Goal: Find specific page/section: Find specific page/section

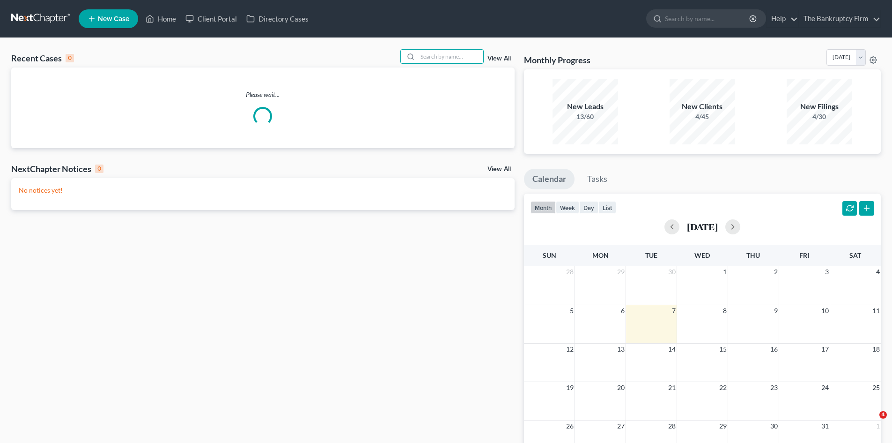
click at [431, 54] on input "search" at bounding box center [451, 57] width 66 height 14
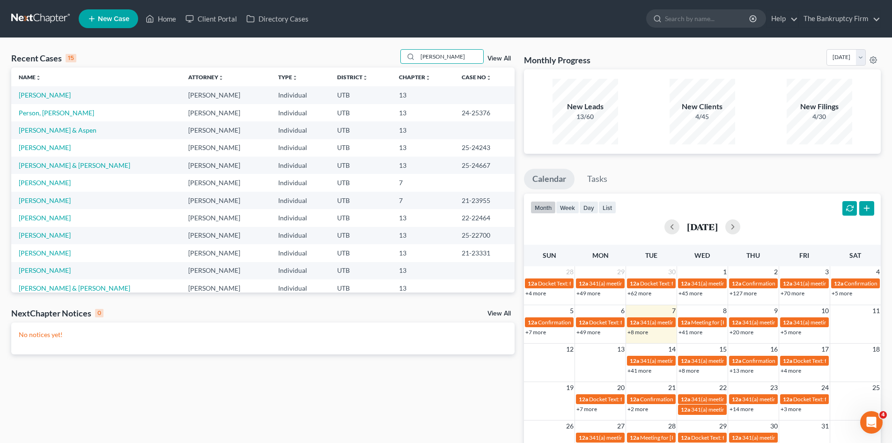
type input "[PERSON_NAME]"
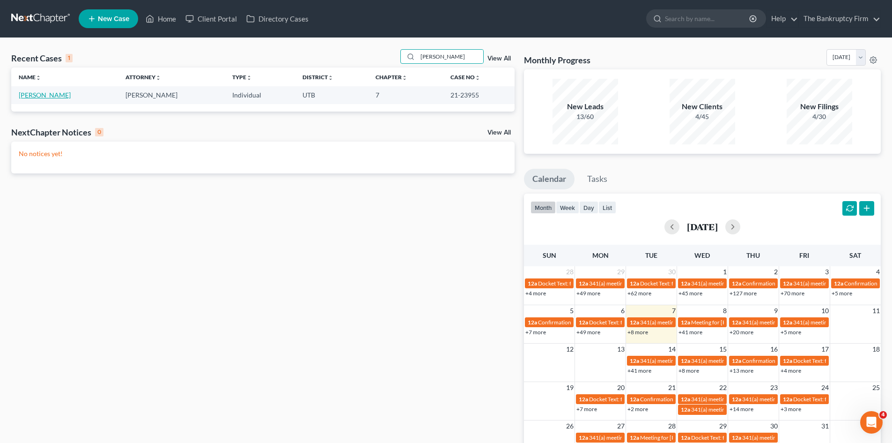
click at [40, 98] on link "[PERSON_NAME]" at bounding box center [45, 95] width 52 height 8
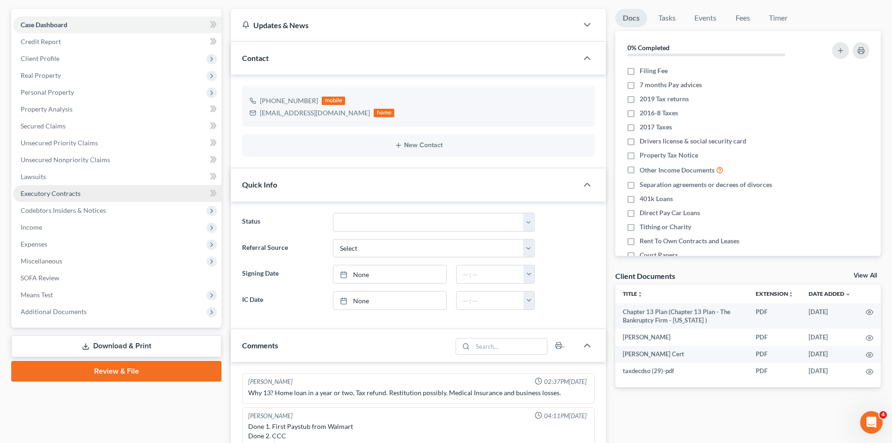
scroll to position [94, 0]
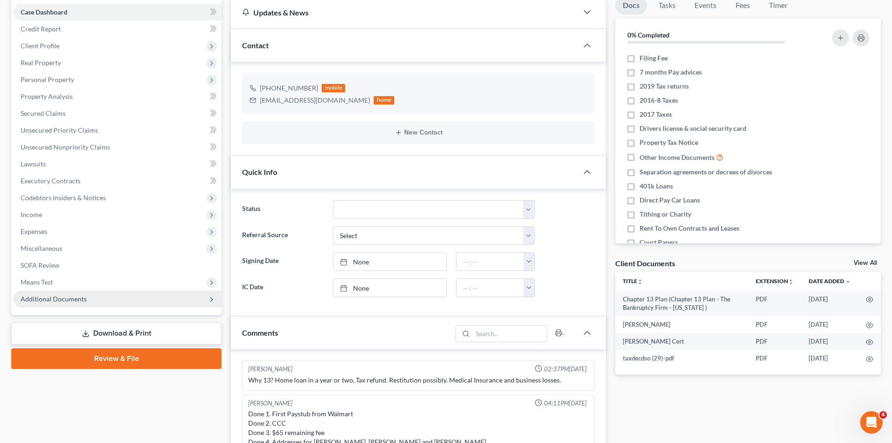
click at [58, 300] on span "Additional Documents" at bounding box center [54, 299] width 66 height 8
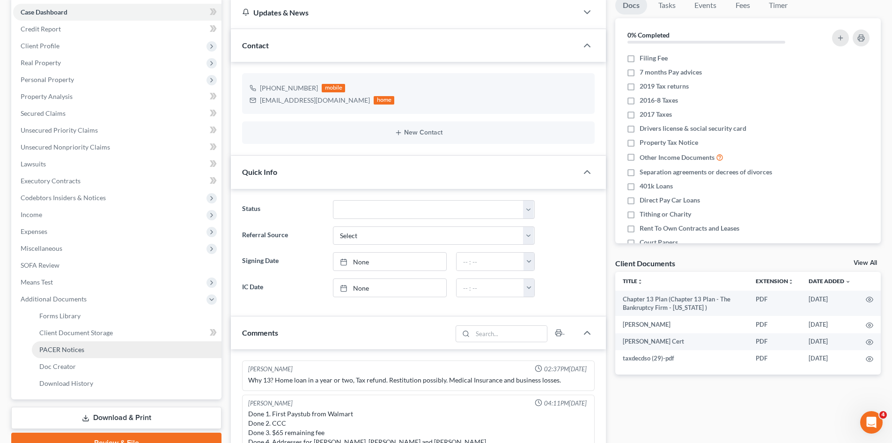
click at [71, 348] on span "PACER Notices" at bounding box center [61, 349] width 45 height 8
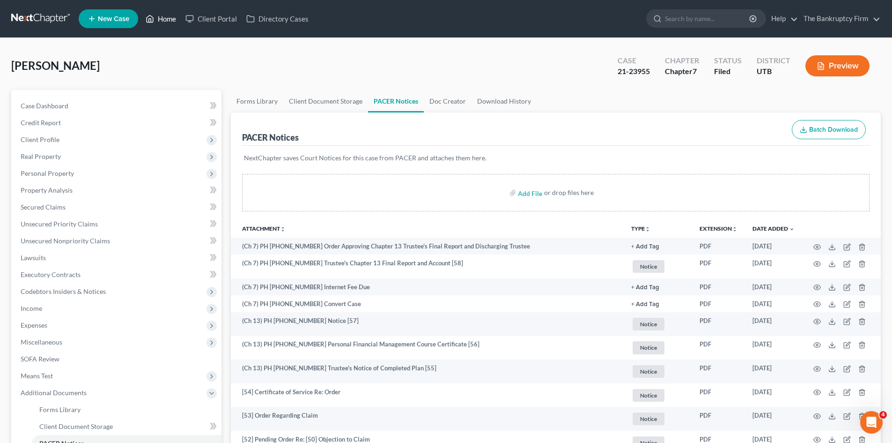
click at [173, 21] on link "Home" at bounding box center [161, 18] width 40 height 17
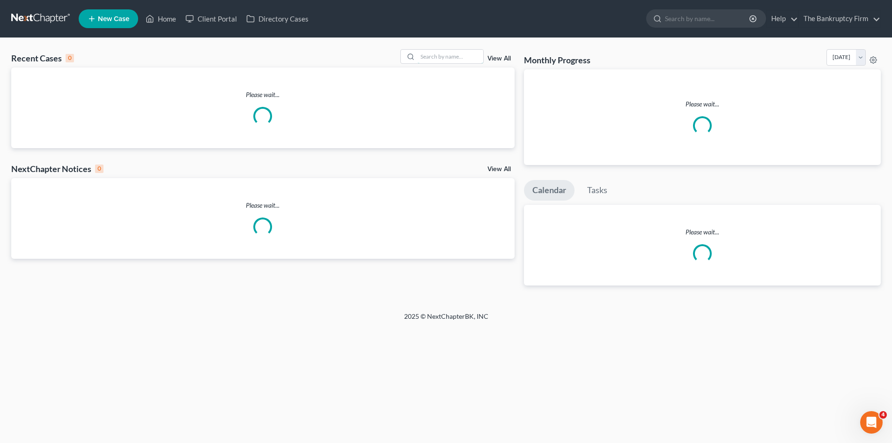
click at [435, 57] on input "search" at bounding box center [451, 57] width 66 height 14
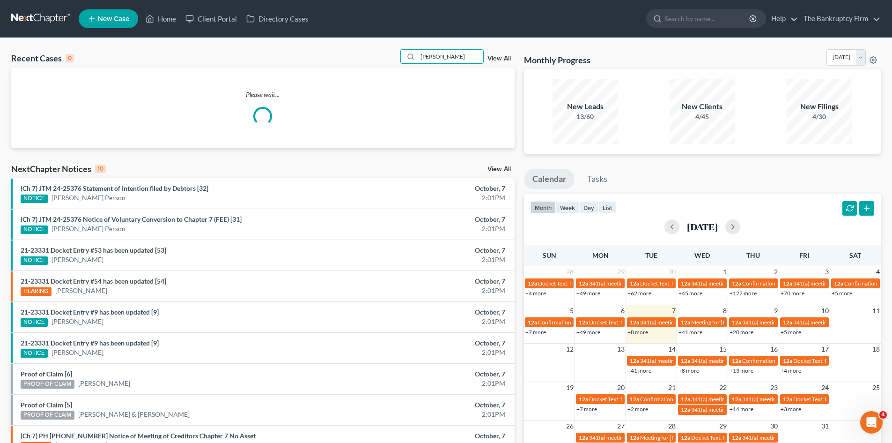
type input "[PERSON_NAME]"
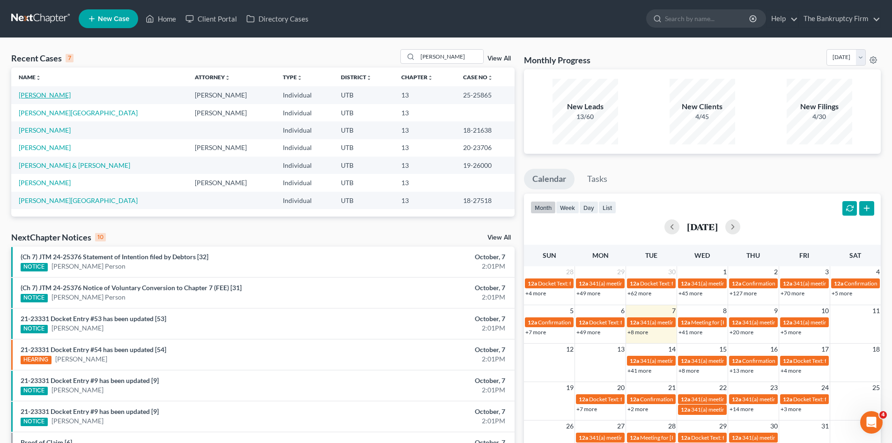
click at [58, 95] on link "[PERSON_NAME]" at bounding box center [45, 95] width 52 height 8
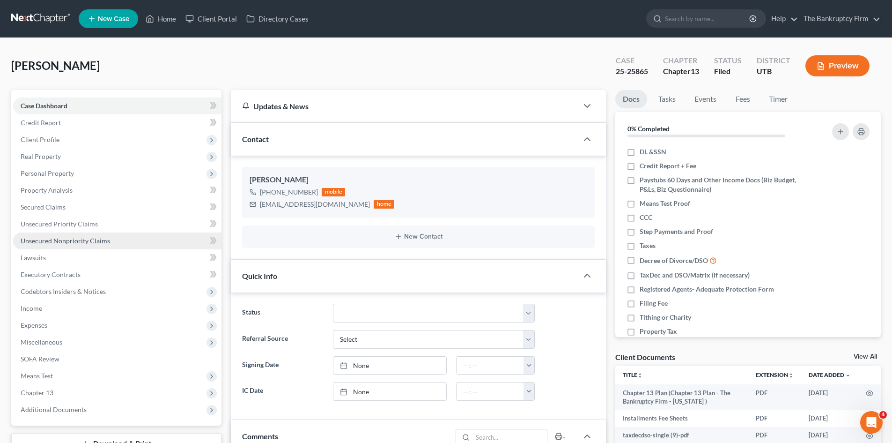
scroll to position [74, 0]
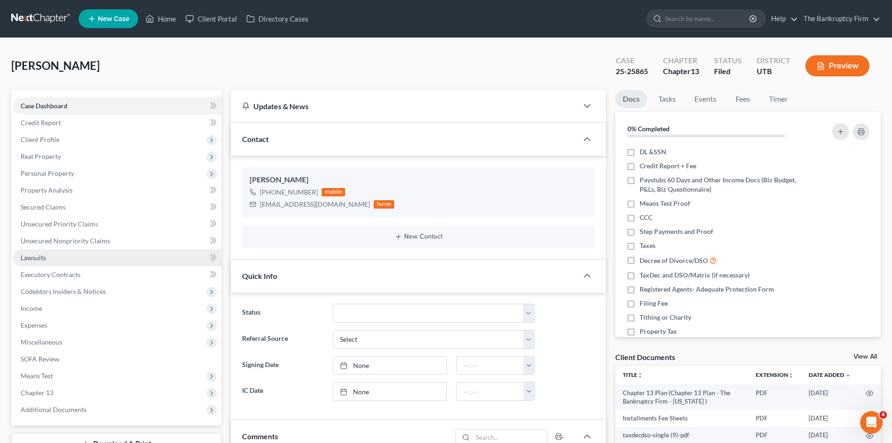
click at [34, 256] on span "Lawsuits" at bounding box center [33, 257] width 25 height 8
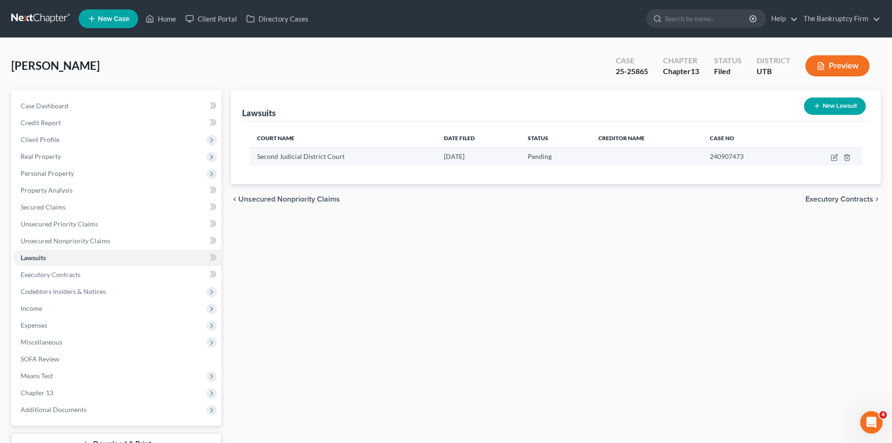
click at [546, 156] on span "Pending" at bounding box center [540, 156] width 24 height 8
click at [834, 158] on icon "button" at bounding box center [835, 156] width 4 height 4
select select "46"
select select "0"
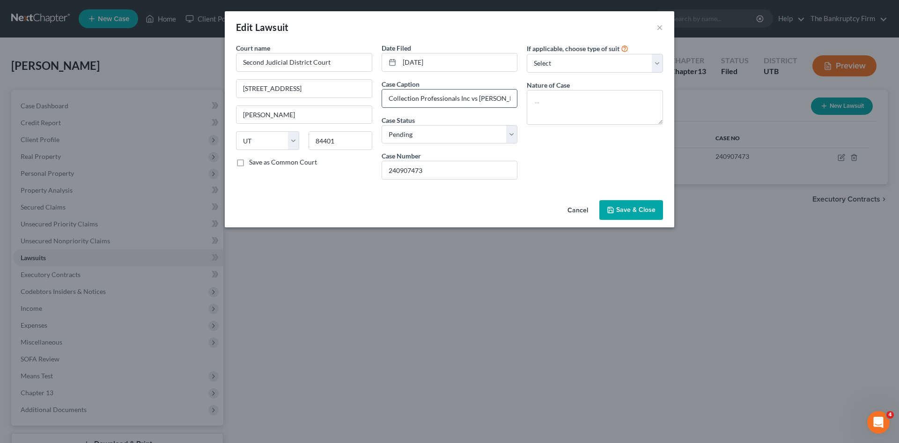
click at [445, 97] on input "Collection Professionals Inc vs [PERSON_NAME]" at bounding box center [449, 98] width 135 height 18
click at [581, 208] on button "Cancel" at bounding box center [578, 210] width 36 height 19
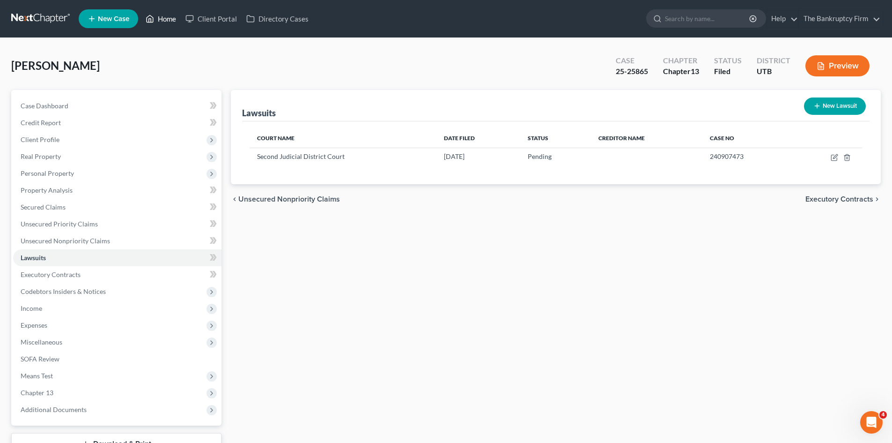
click at [170, 17] on link "Home" at bounding box center [161, 18] width 40 height 17
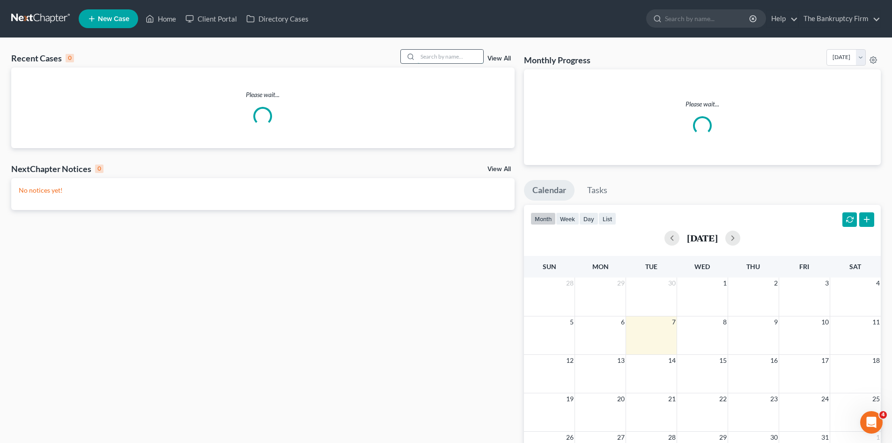
click at [439, 59] on input "search" at bounding box center [451, 57] width 66 height 14
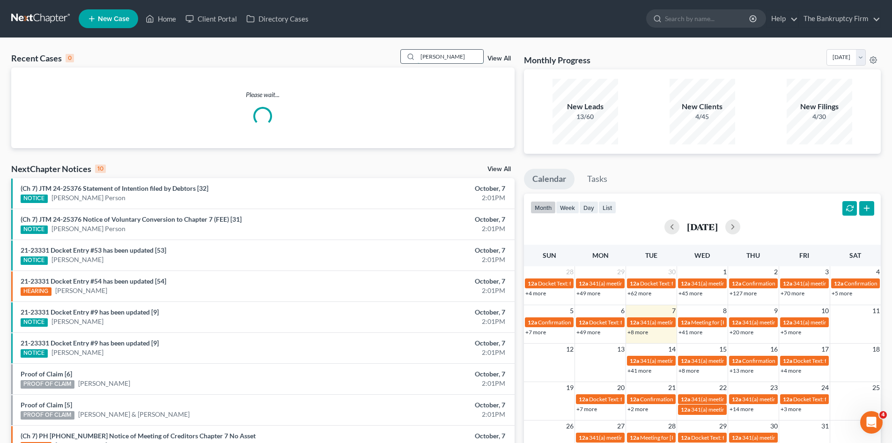
type input "[PERSON_NAME]"
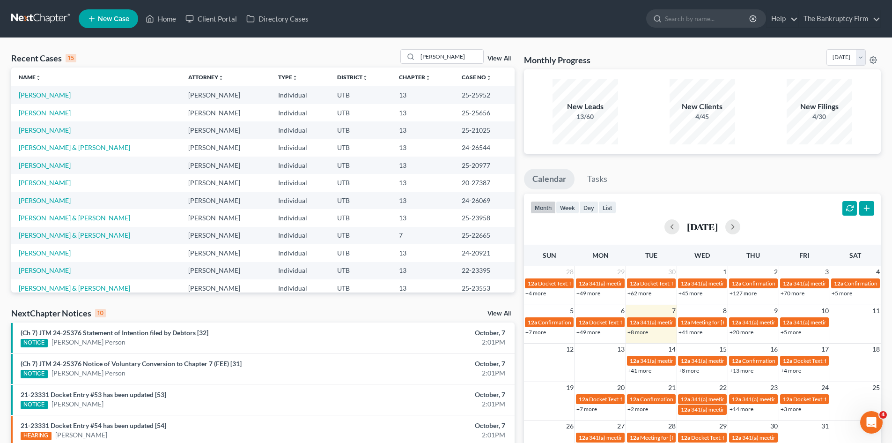
click at [38, 115] on link "[PERSON_NAME]" at bounding box center [45, 113] width 52 height 8
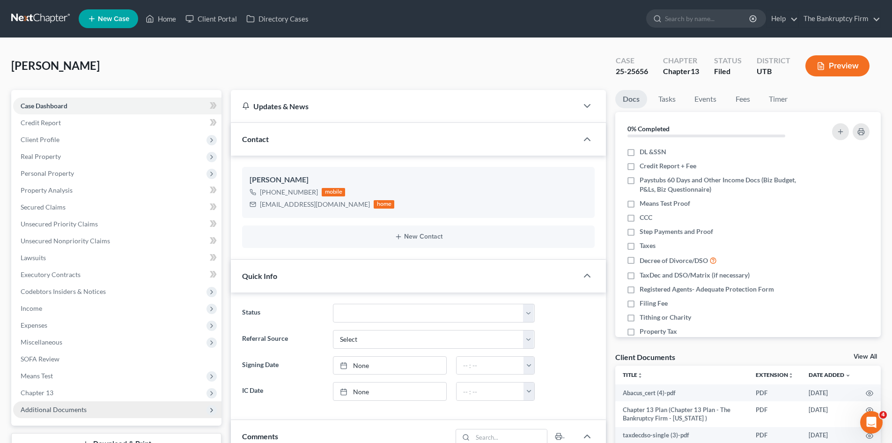
scroll to position [108, 0]
click at [40, 407] on span "Additional Documents" at bounding box center [54, 409] width 66 height 8
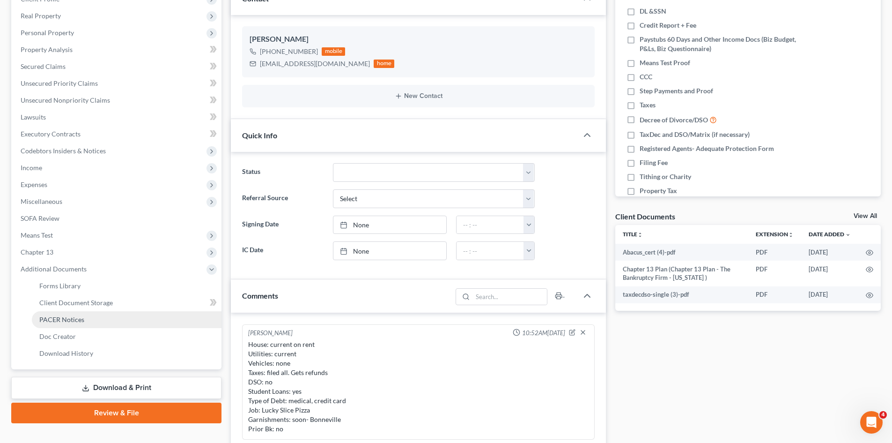
click at [73, 319] on span "PACER Notices" at bounding box center [61, 319] width 45 height 8
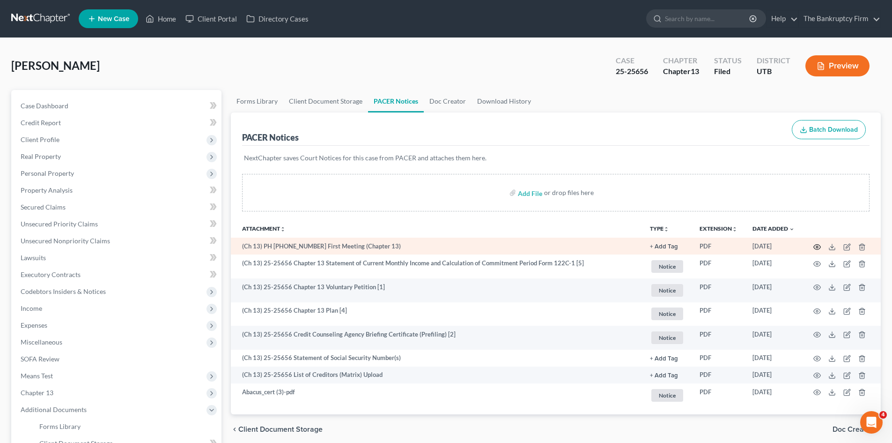
click at [816, 246] on icon "button" at bounding box center [817, 246] width 7 height 7
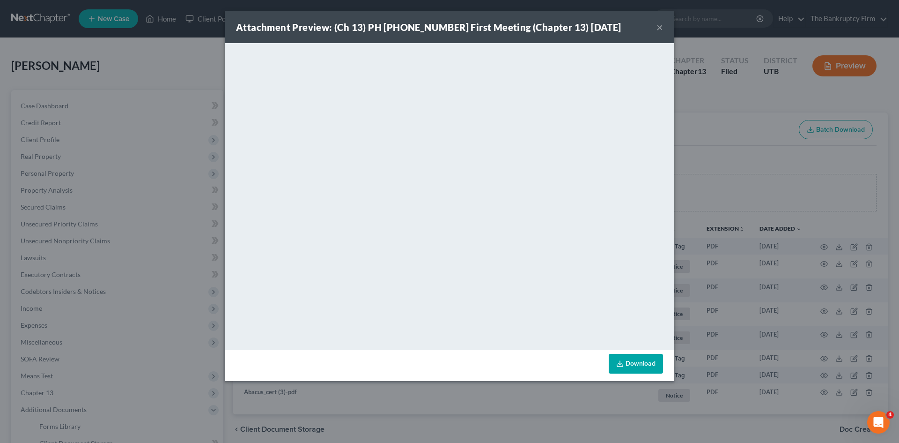
drag, startPoint x: 661, startPoint y: 26, endPoint x: 552, endPoint y: 0, distance: 111.6
click at [661, 26] on button "×" at bounding box center [660, 27] width 7 height 11
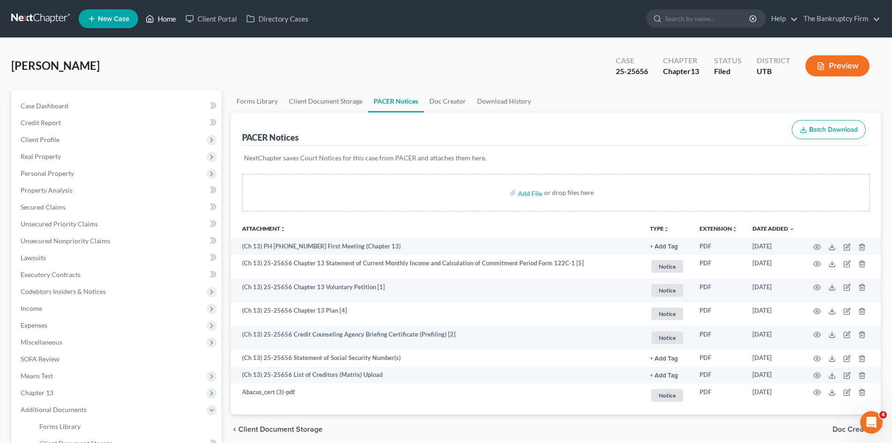
click at [170, 16] on link "Home" at bounding box center [161, 18] width 40 height 17
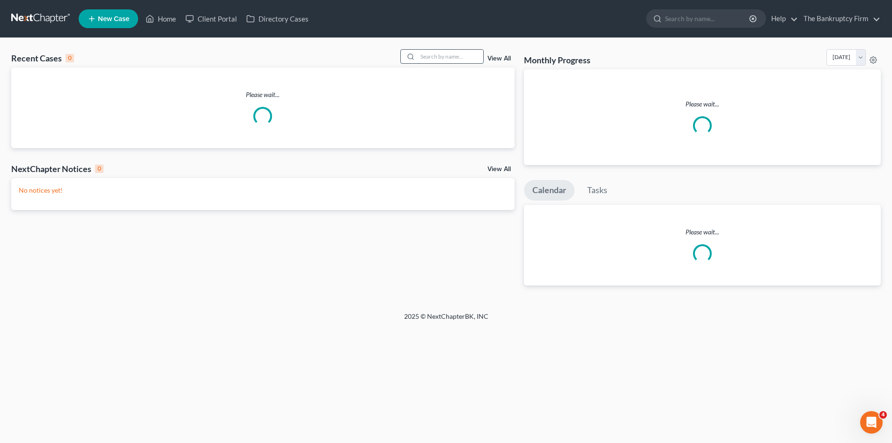
click at [444, 58] on input "search" at bounding box center [451, 57] width 66 height 14
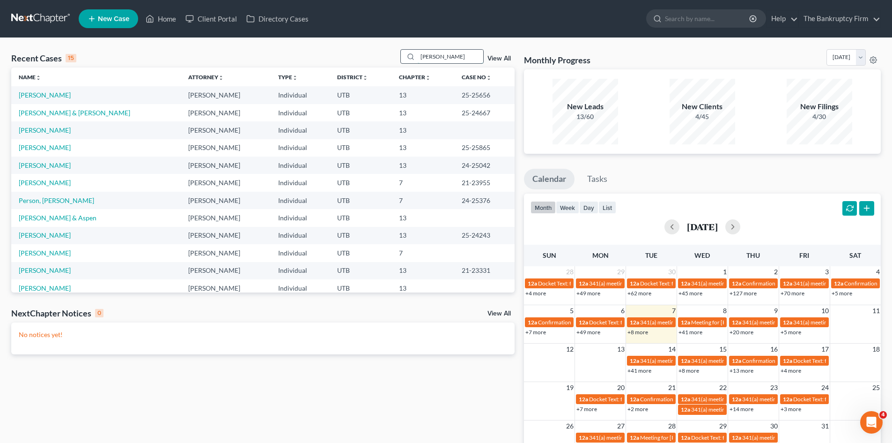
type input "[PERSON_NAME]"
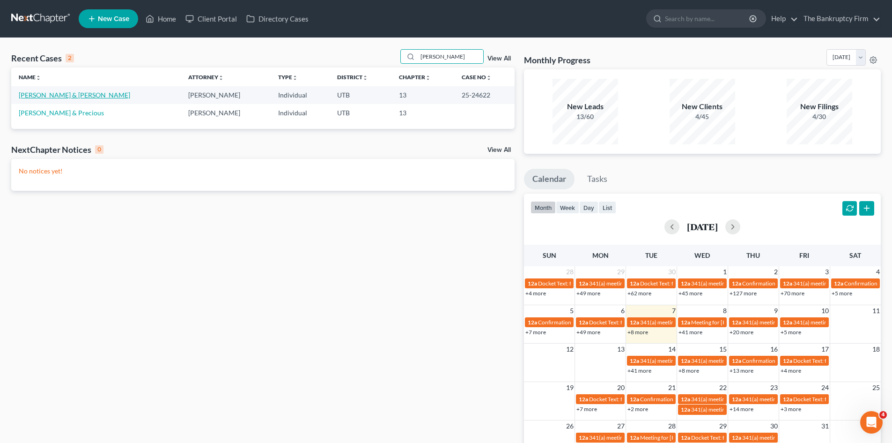
click at [30, 95] on link "[PERSON_NAME] & [PERSON_NAME]" at bounding box center [74, 95] width 111 height 8
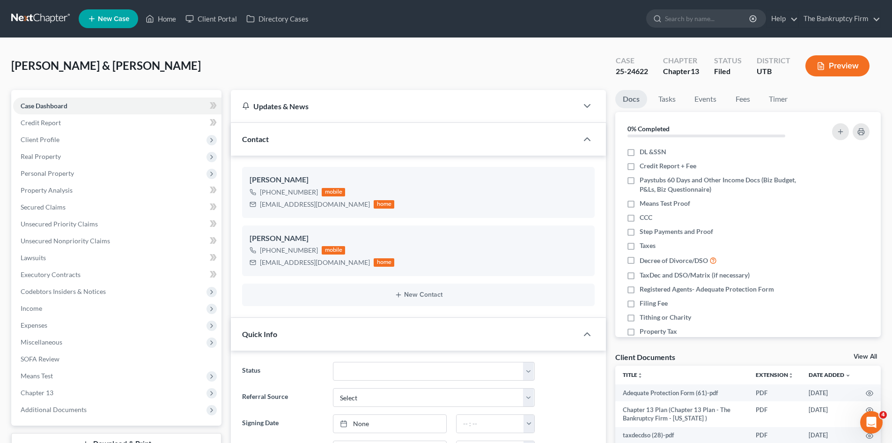
scroll to position [74, 0]
click at [46, 207] on span "Secured Claims" at bounding box center [43, 207] width 45 height 8
